Goal: Transaction & Acquisition: Purchase product/service

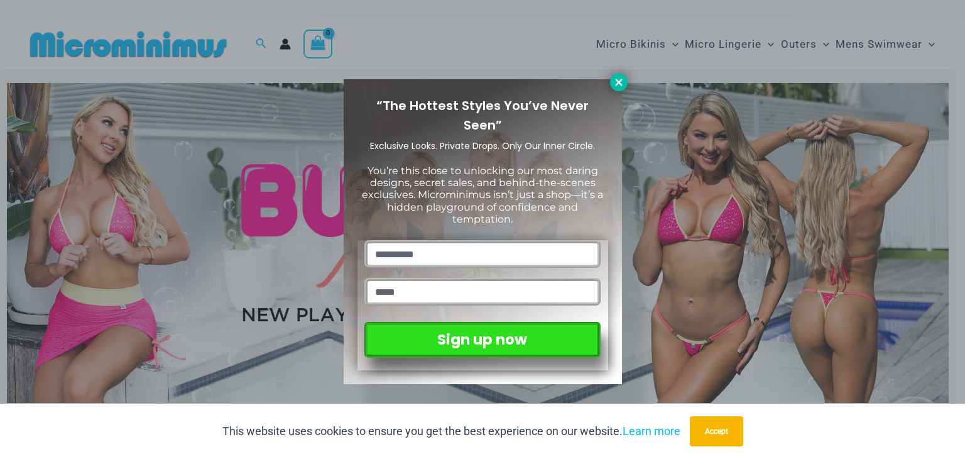
click at [618, 82] on icon at bounding box center [618, 82] width 7 height 7
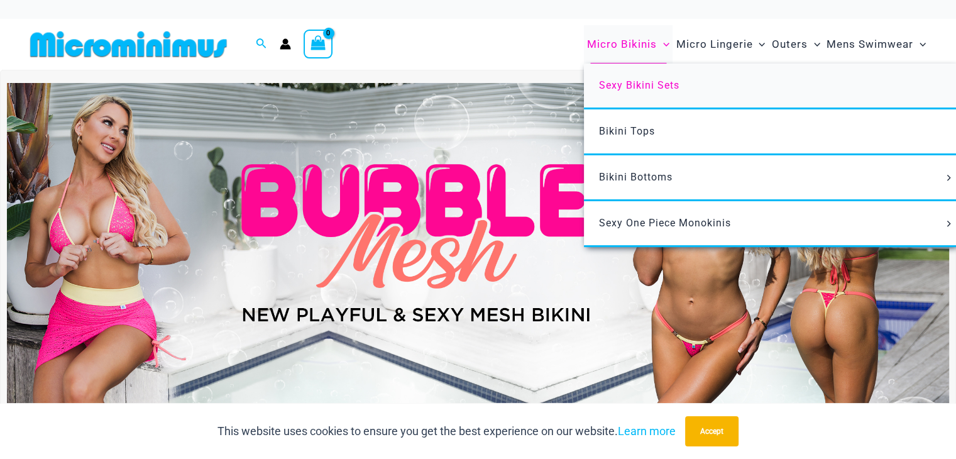
click at [636, 85] on span "Sexy Bikini Sets" at bounding box center [639, 85] width 80 height 12
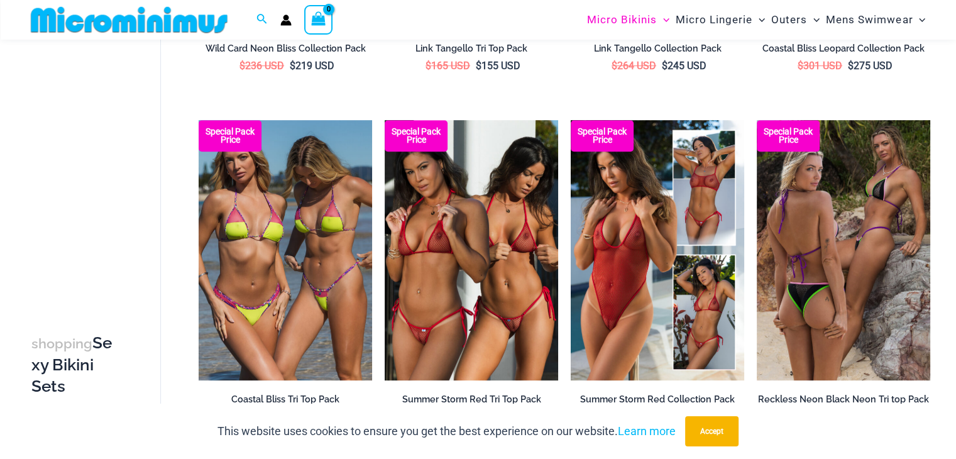
scroll to position [743, 0]
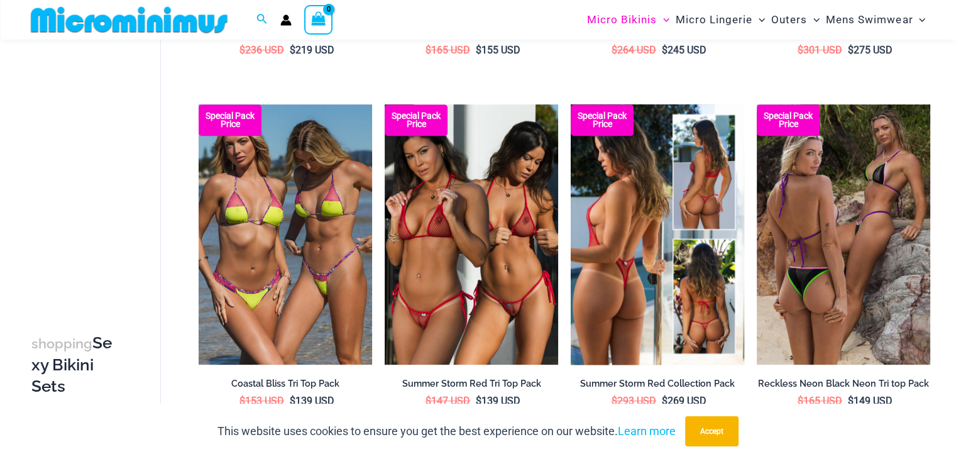
click at [696, 189] on img at bounding box center [656, 234] width 173 height 260
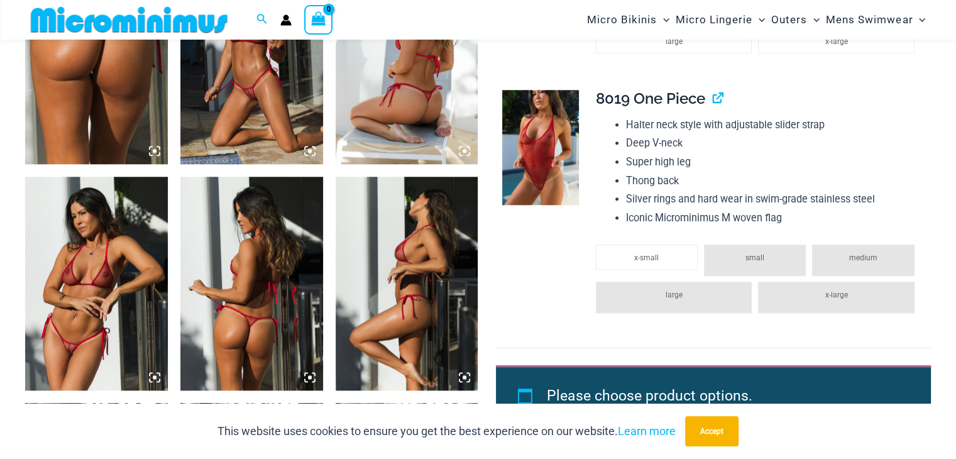
scroll to position [1372, 0]
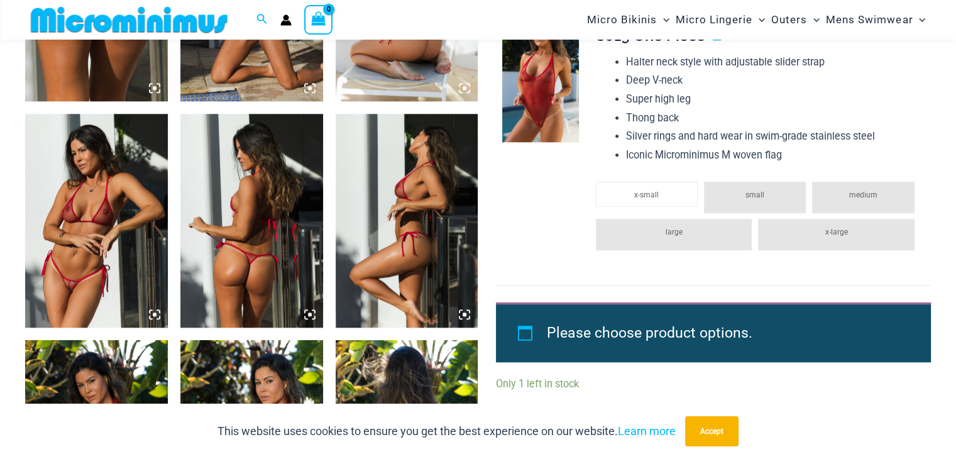
click at [92, 273] on img at bounding box center [96, 221] width 143 height 214
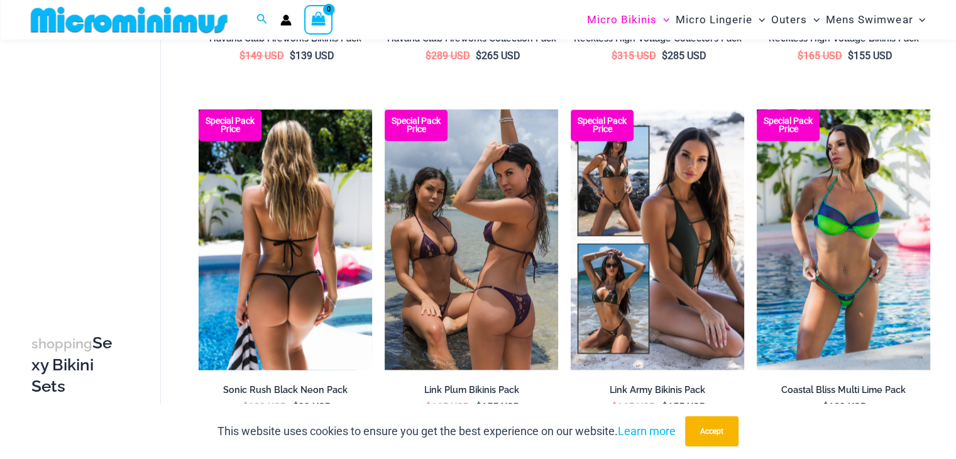
scroll to position [2177, 0]
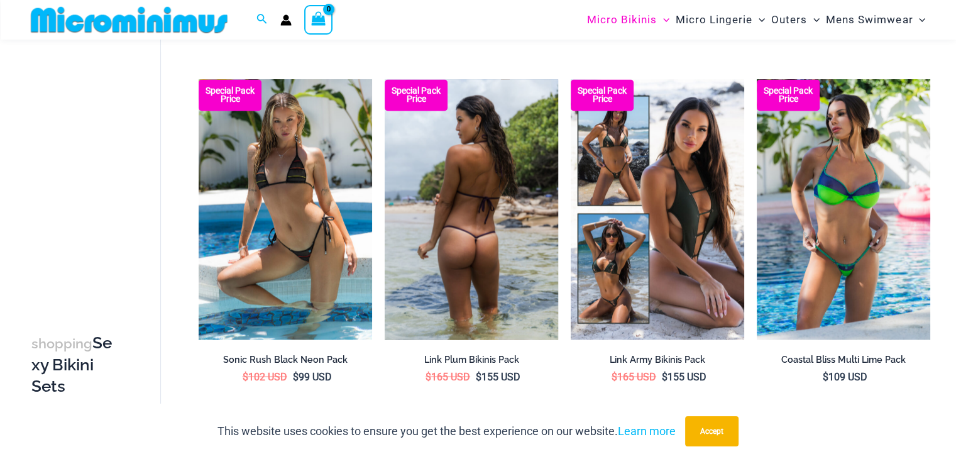
click at [471, 210] on img at bounding box center [471, 209] width 173 height 260
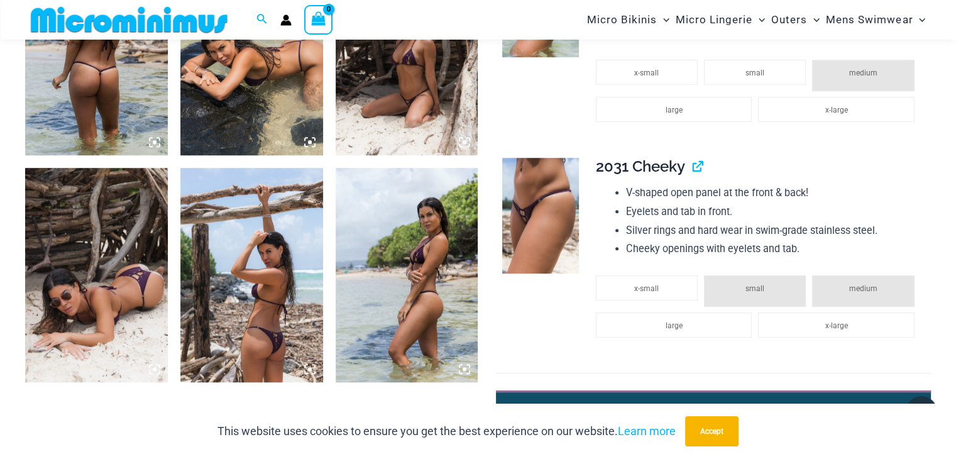
scroll to position [869, 0]
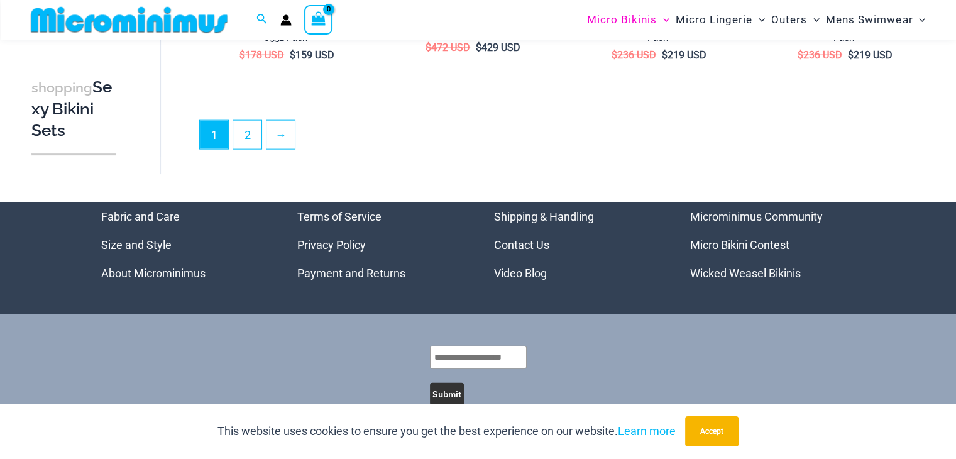
scroll to position [2880, 0]
